Goal: Transaction & Acquisition: Purchase product/service

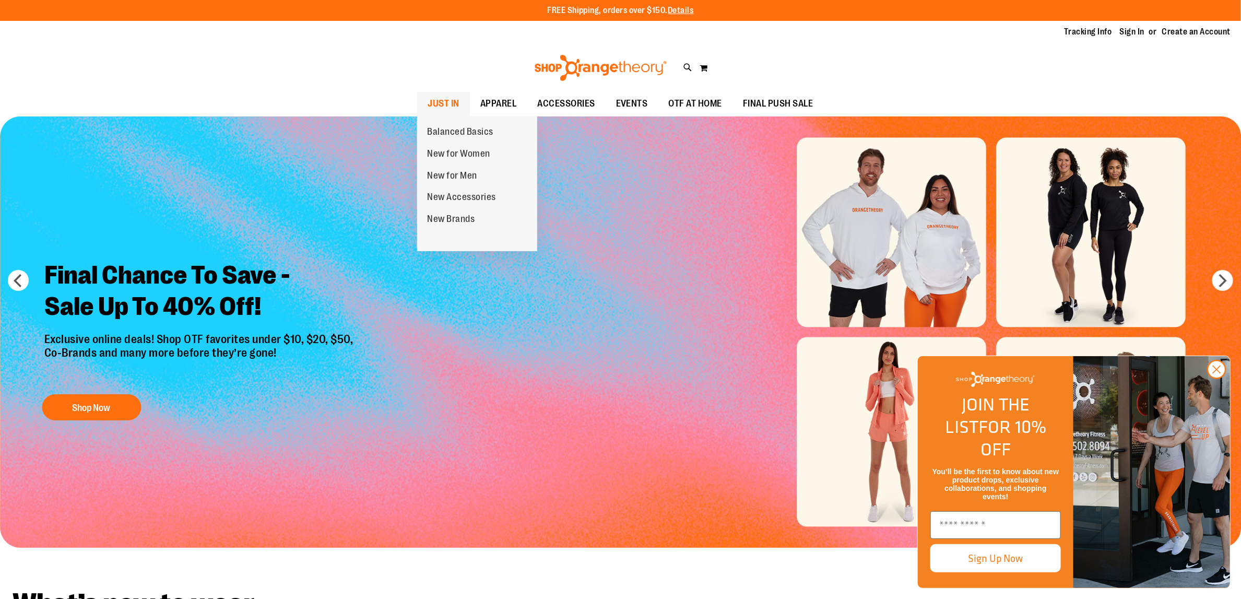
click at [446, 102] on span "JUST IN" at bounding box center [443, 103] width 32 height 23
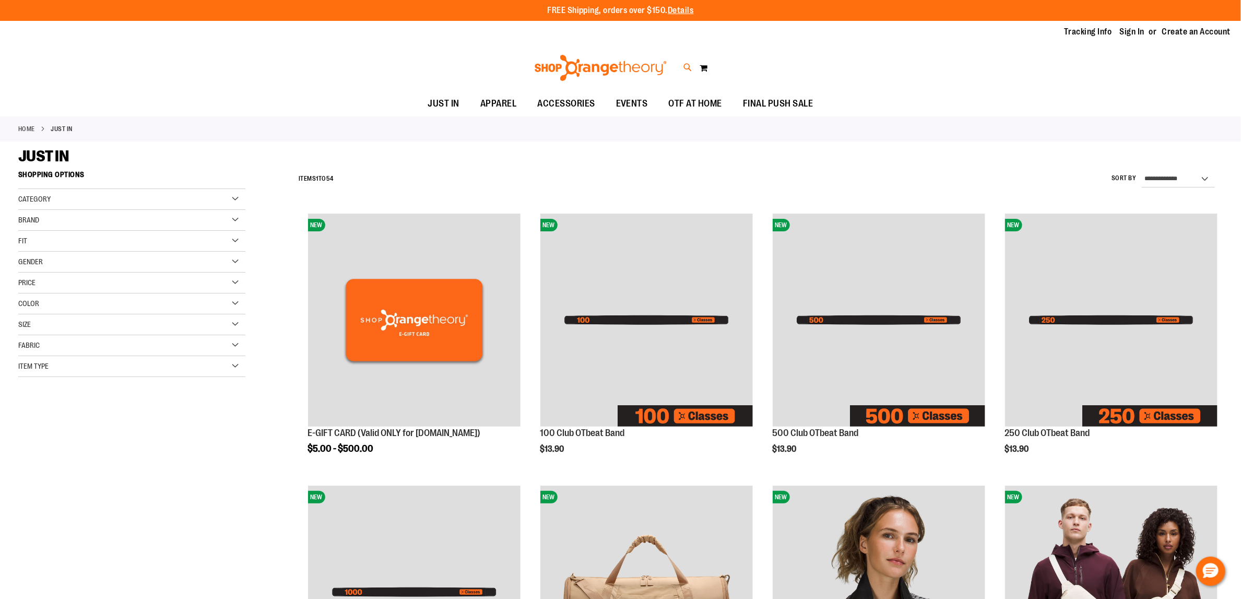
click at [686, 69] on icon at bounding box center [688, 68] width 9 height 12
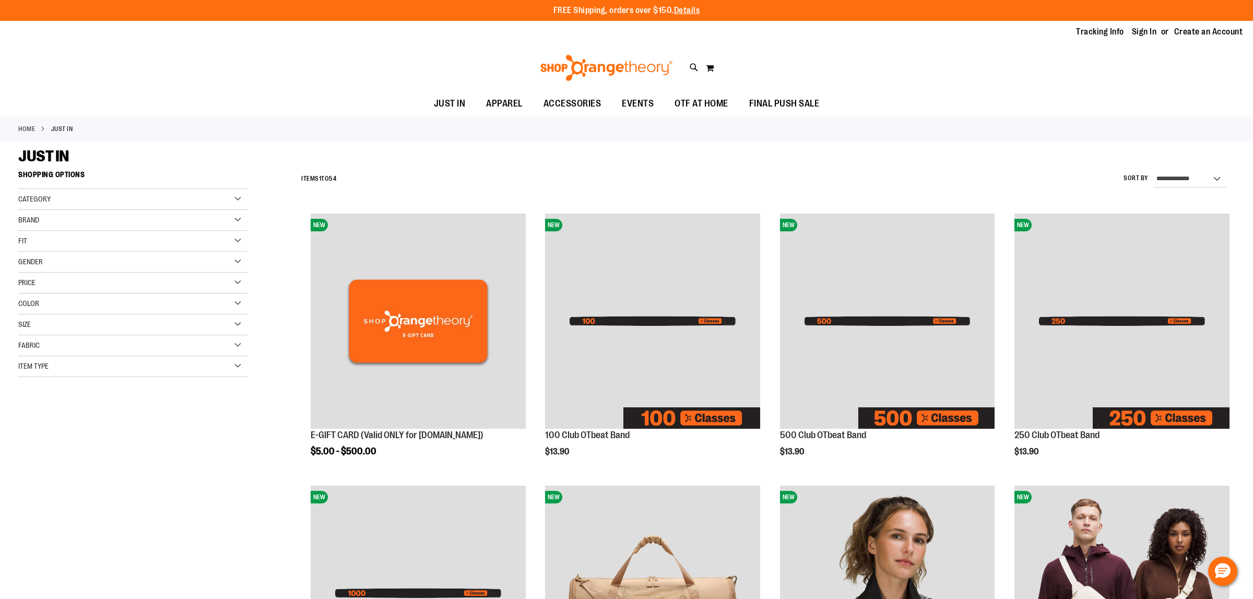
type input "******"
